Goal: Check status: Check status

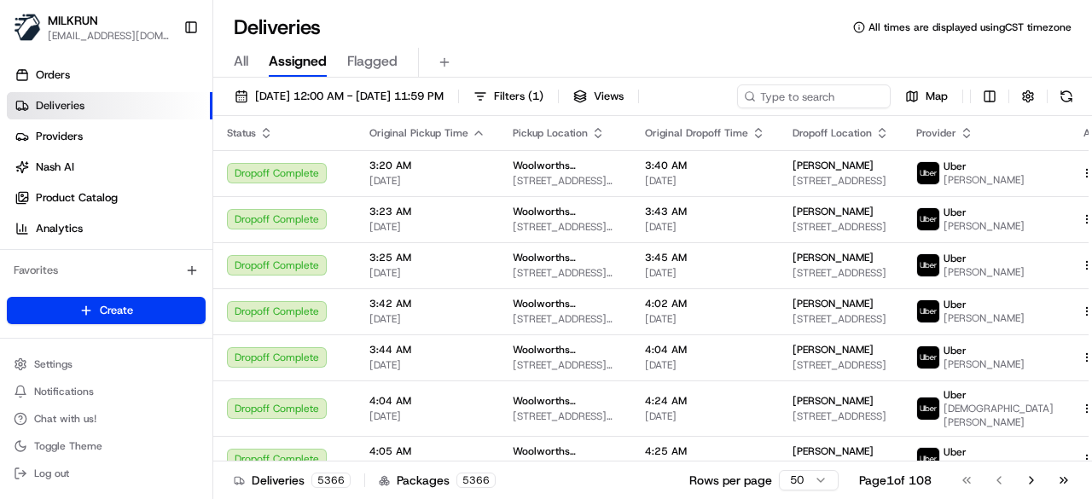
click at [799, 95] on div "[DATE] 12:00 AM - [DATE] 11:59 PM Filters ( 1 ) Views Map" at bounding box center [652, 100] width 879 height 32
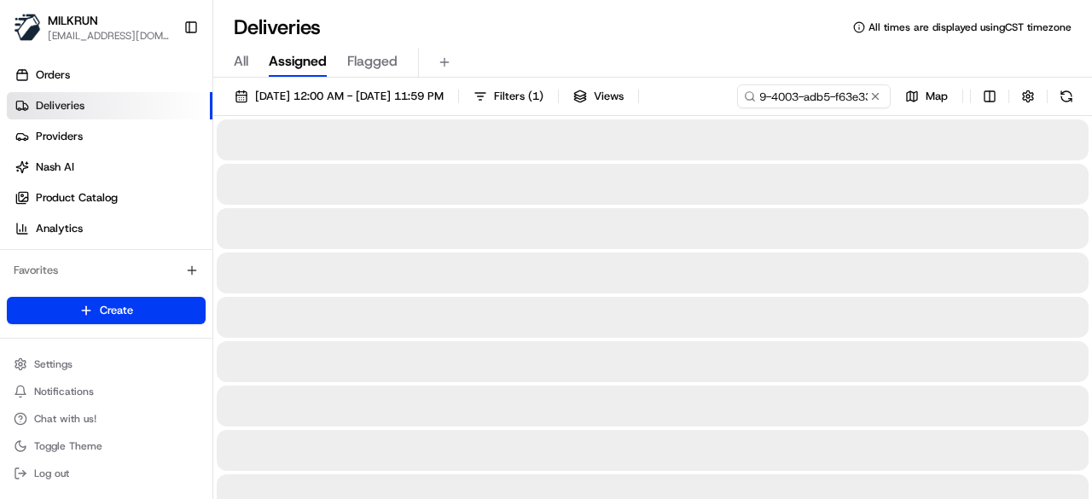
type input "a370514d-fd59-4003-adb5-f63e33503f55"
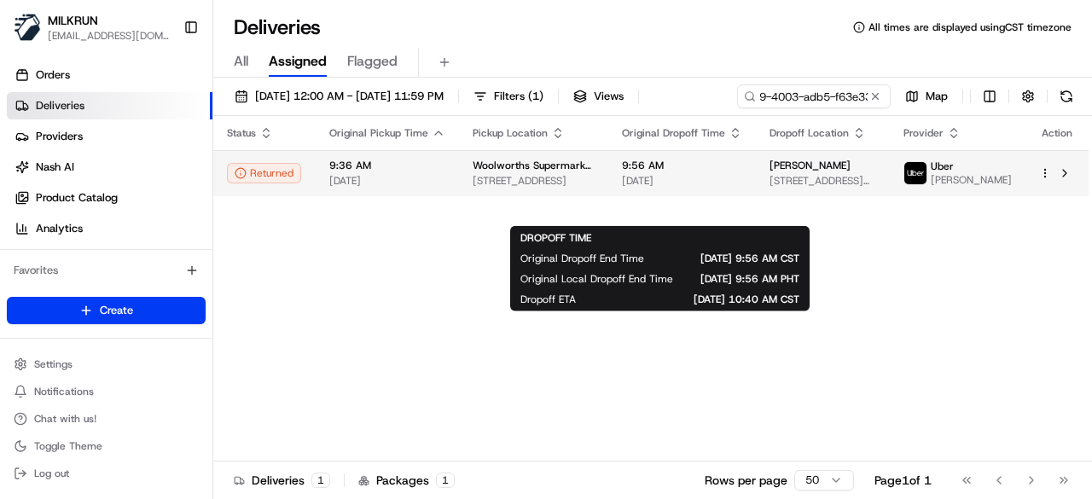
click at [700, 194] on td "9:56 AM 21/08/2025" at bounding box center [682, 173] width 148 height 46
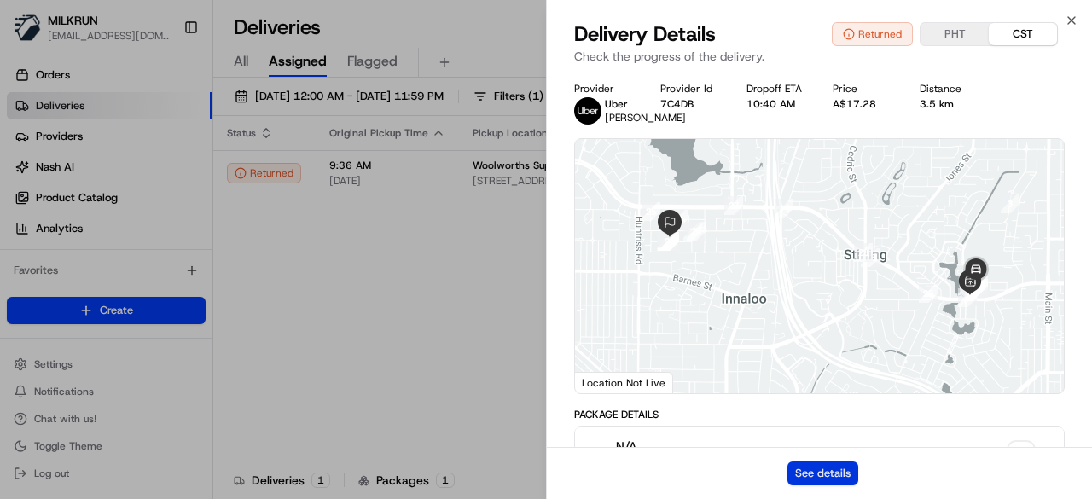
click at [846, 473] on button "See details" at bounding box center [822, 474] width 71 height 24
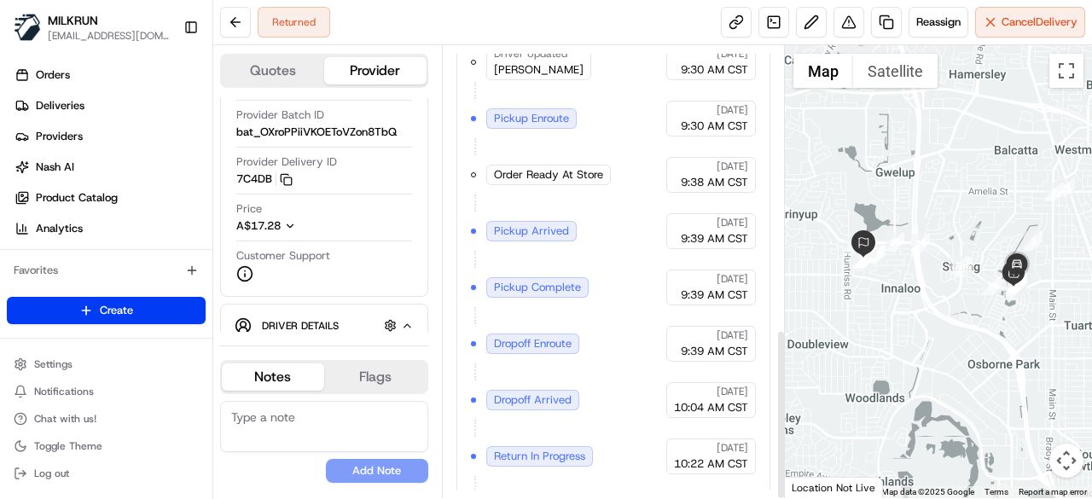
scroll to position [750, 0]
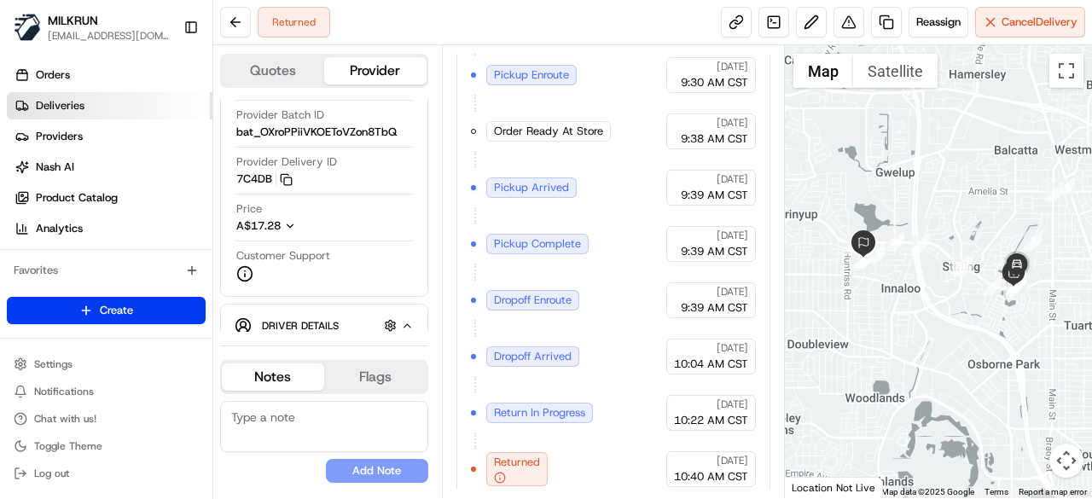
click at [96, 110] on link "Deliveries" at bounding box center [110, 105] width 206 height 27
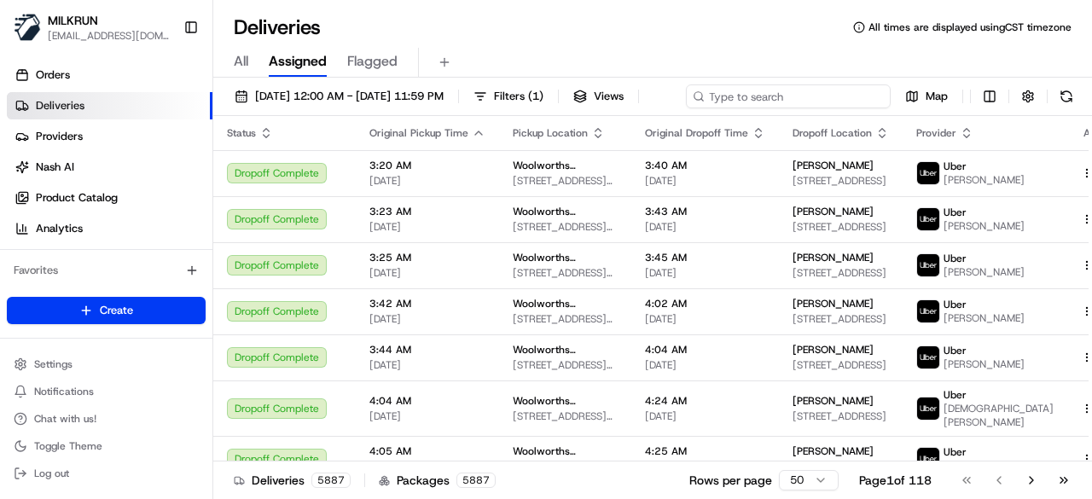
click at [790, 101] on div "[DATE] 12:00 AM - [DATE] 11:59 PM Filters ( 1 ) Views Map" at bounding box center [652, 100] width 879 height 32
paste input "7be2368a-7b4f-4f53-8540-3da8c11b550d"
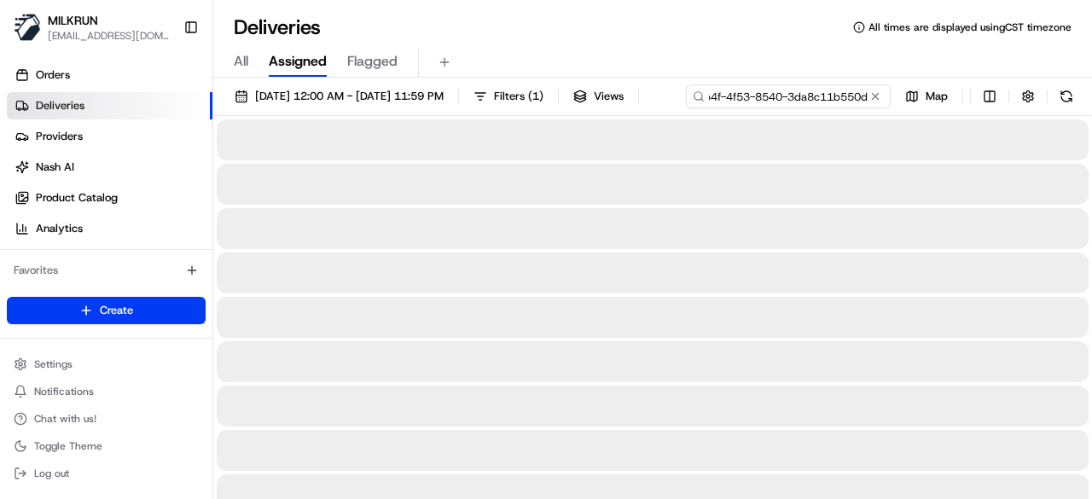
type input "7be2368a-7b4f-4f53-8540-3da8c11b550d"
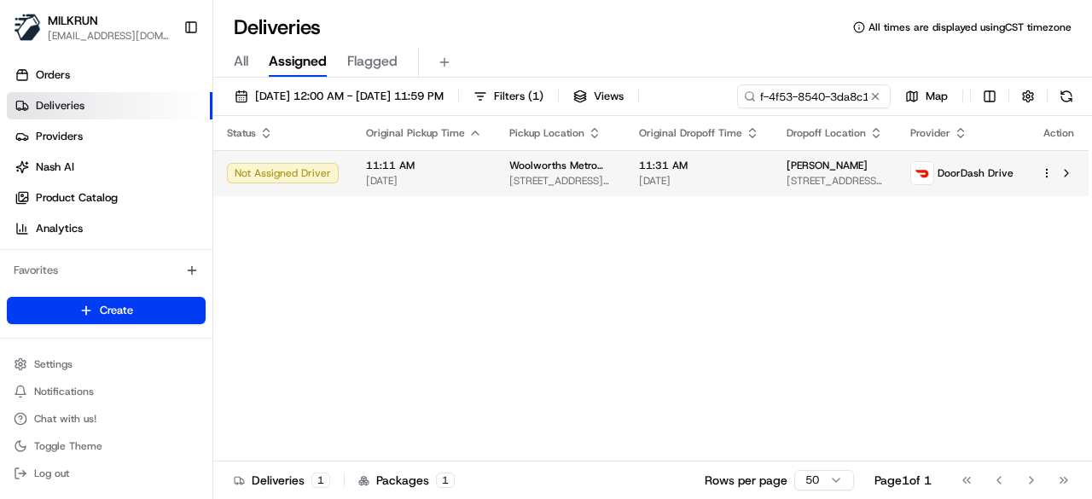
click at [767, 200] on div "Status Original Pickup Time Pickup Location Original Dropoff Time Dropoff Locat…" at bounding box center [651, 289] width 877 height 346
click at [576, 175] on span "[STREET_ADDRESS][PERSON_NAME]" at bounding box center [560, 181] width 102 height 14
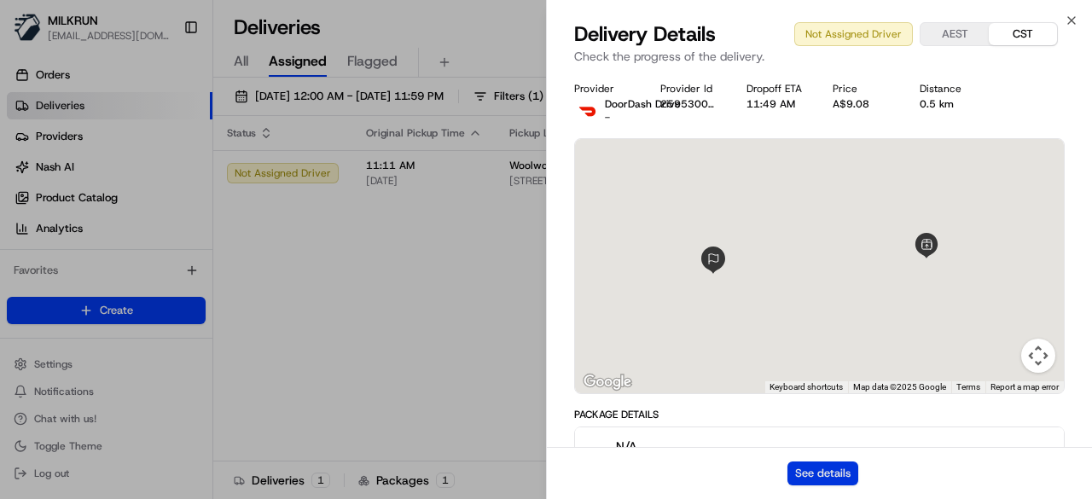
click at [821, 468] on button "See details" at bounding box center [822, 474] width 71 height 24
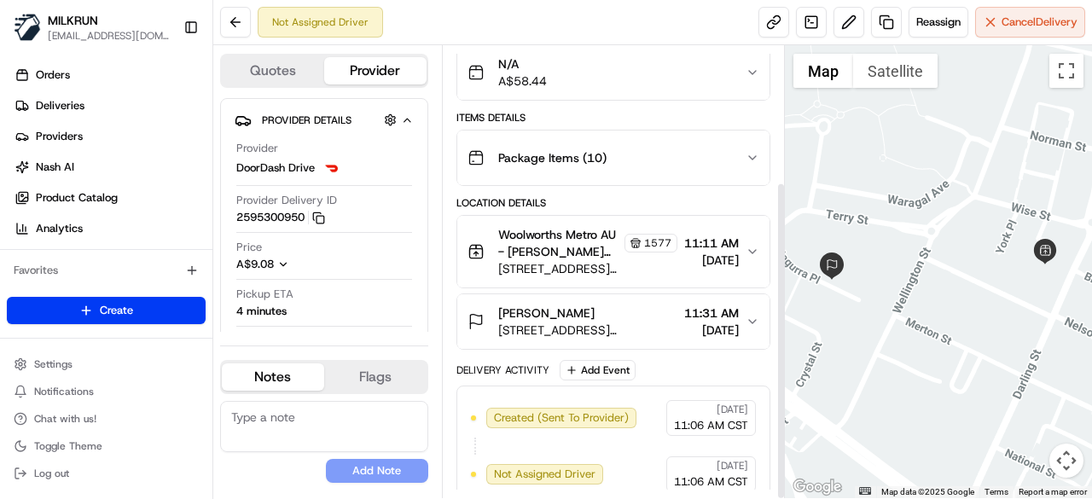
scroll to position [193, 0]
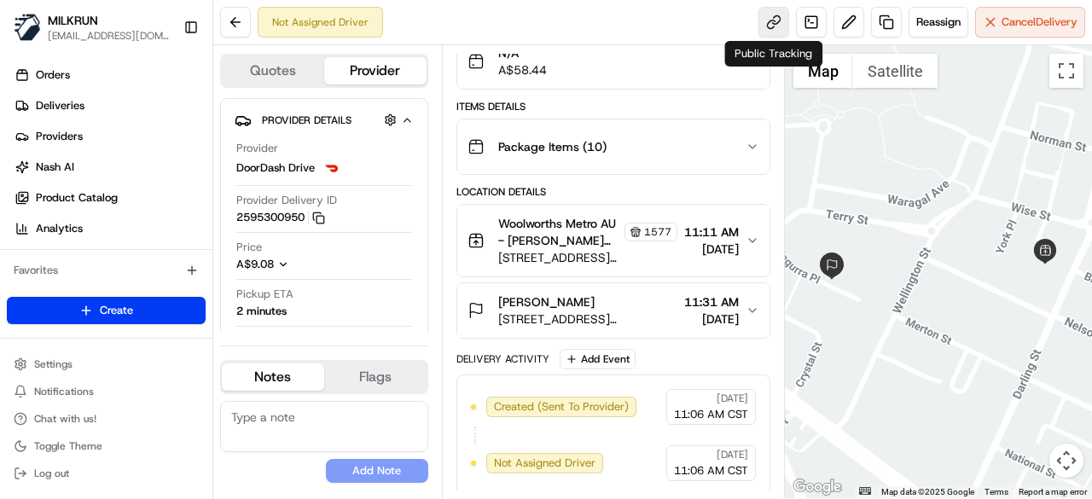
click at [773, 32] on link at bounding box center [773, 22] width 31 height 31
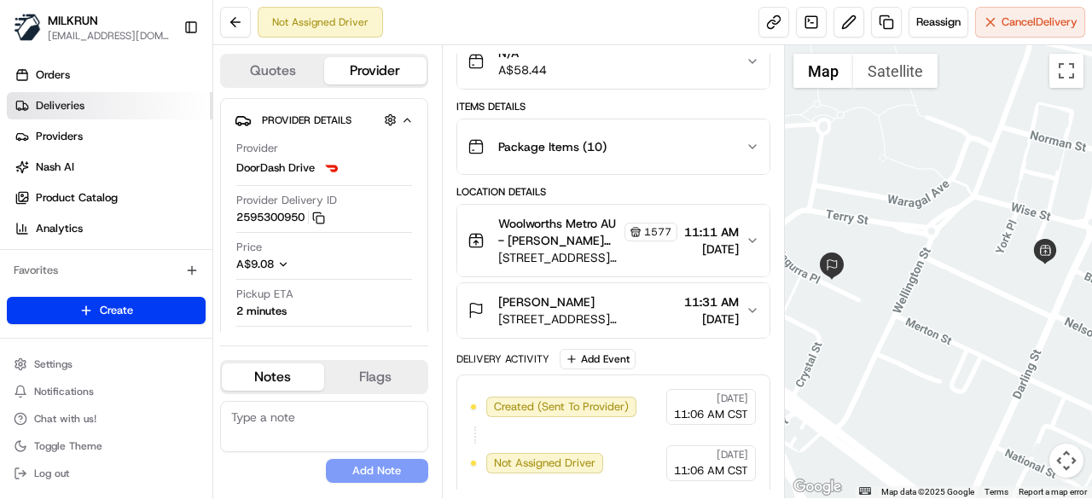
click at [125, 108] on link "Deliveries" at bounding box center [110, 105] width 206 height 27
